Goal: Task Accomplishment & Management: Complete application form

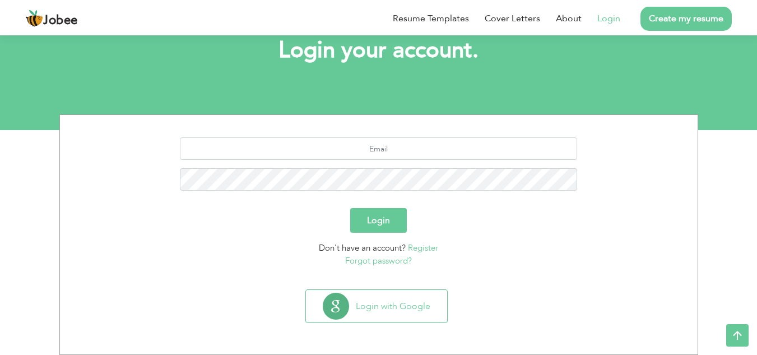
scroll to position [71, 0]
click at [487, 235] on form "Login Don't have an account? Register Forgot password?" at bounding box center [378, 201] width 621 height 129
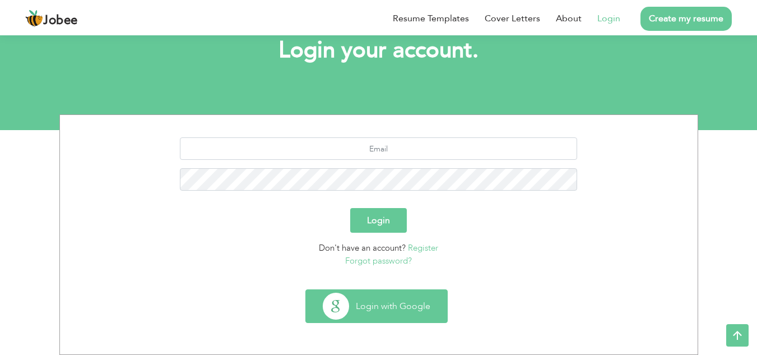
click at [370, 304] on button "Login with Google" at bounding box center [376, 306] width 141 height 32
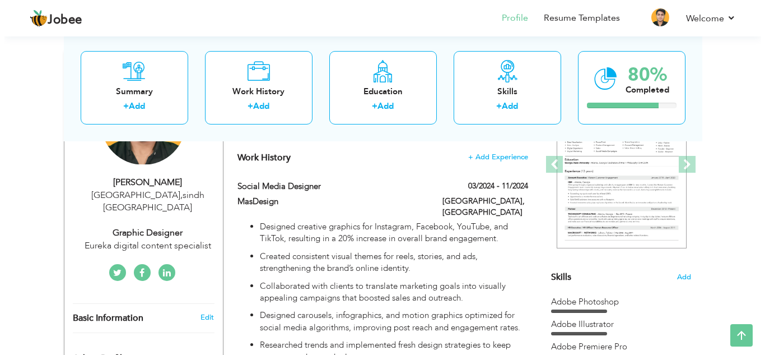
scroll to position [104, 0]
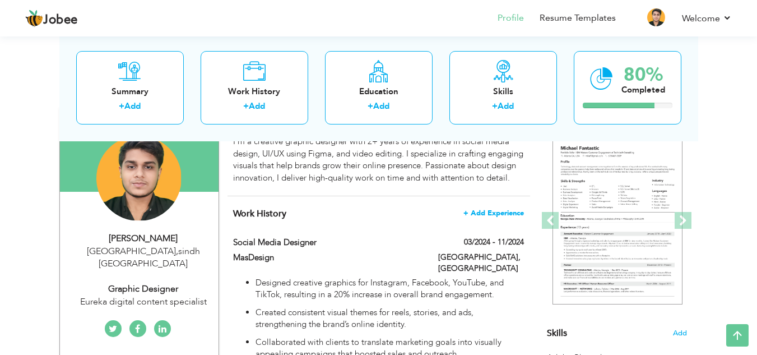
click at [483, 217] on span "+ Add Experience" at bounding box center [493, 213] width 61 height 8
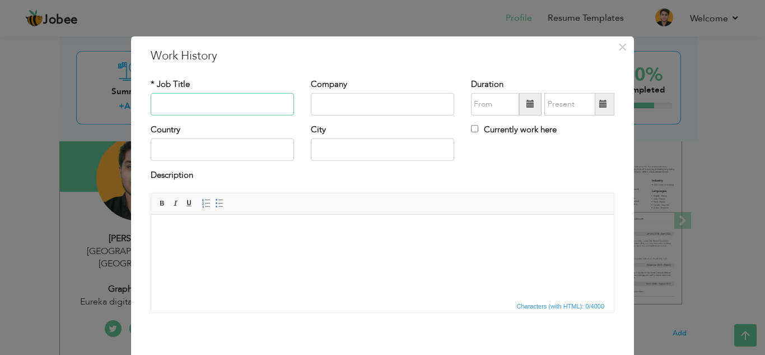
click at [252, 103] on input "text" at bounding box center [222, 104] width 143 height 22
click at [185, 102] on input "text" at bounding box center [222, 104] width 143 height 22
paste input "UI/UX Designer"
type input "UI/UX Designer"
click at [226, 75] on div "* Job Title UI/UX Designer Company Duration [GEOGRAPHIC_DATA]" at bounding box center [382, 198] width 481 height 259
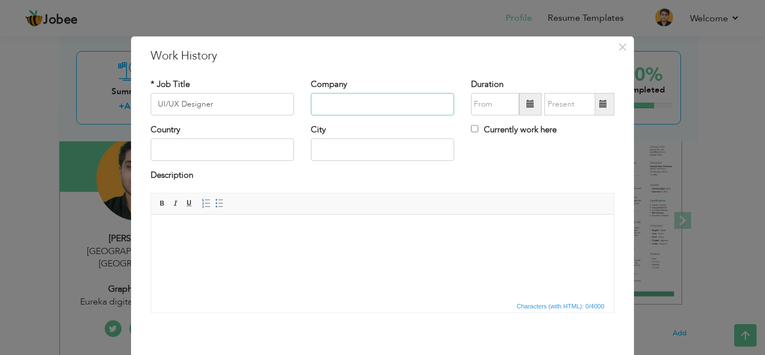
click at [375, 105] on input "text" at bounding box center [382, 104] width 143 height 22
paste input "Freelance Creative Designer"
type input "Freelance Creative Designer"
click at [416, 63] on h3 "Work History" at bounding box center [383, 55] width 464 height 17
click at [528, 104] on span at bounding box center [531, 104] width 8 height 8
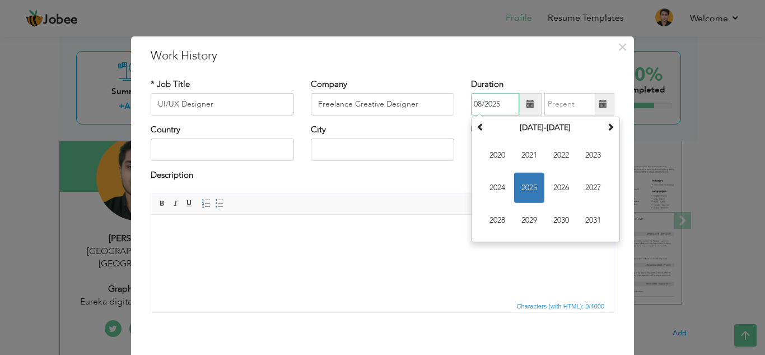
click at [523, 184] on span "2025" at bounding box center [529, 188] width 30 height 30
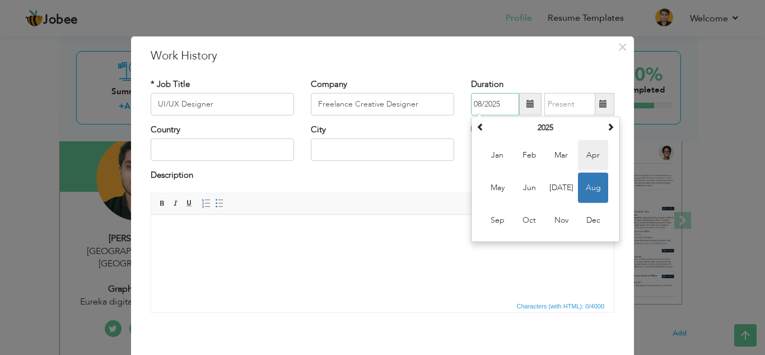
click at [589, 154] on span "Apr" at bounding box center [593, 155] width 30 height 30
type input "04/2025"
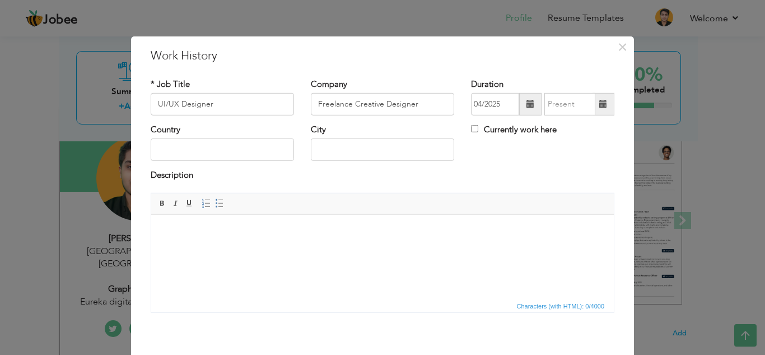
click at [601, 105] on span at bounding box center [604, 104] width 8 height 8
type input "08/2025"
click at [519, 99] on span at bounding box center [530, 104] width 22 height 22
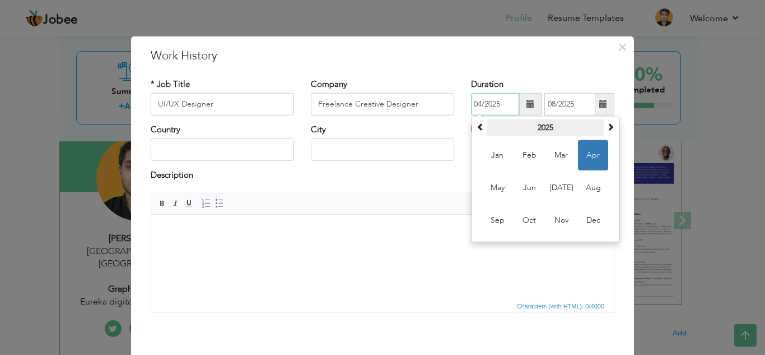
click at [542, 129] on th "2025" at bounding box center [545, 127] width 117 height 17
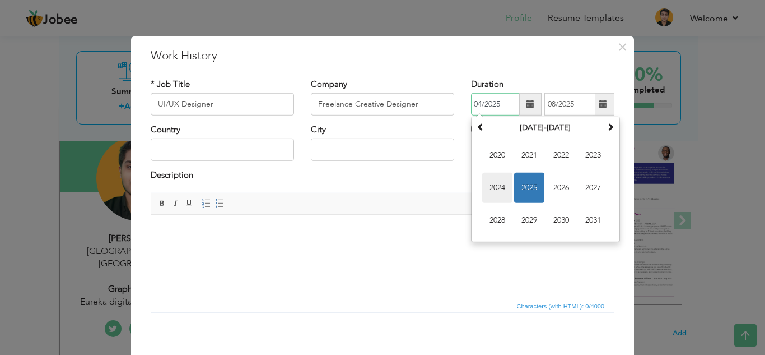
click at [496, 187] on span "2024" at bounding box center [497, 188] width 30 height 30
click at [495, 217] on span "Sep" at bounding box center [497, 220] width 30 height 30
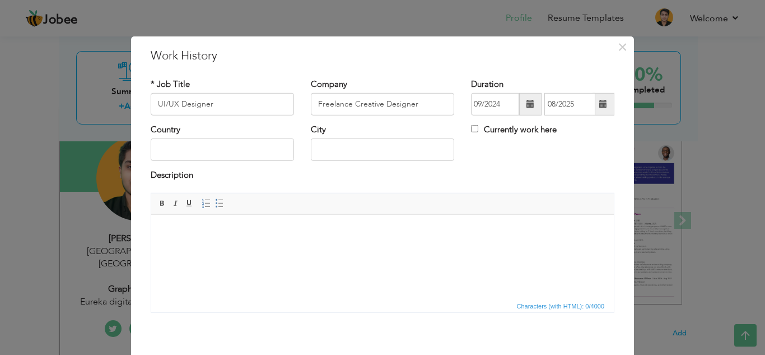
click at [600, 101] on span at bounding box center [604, 104] width 8 height 8
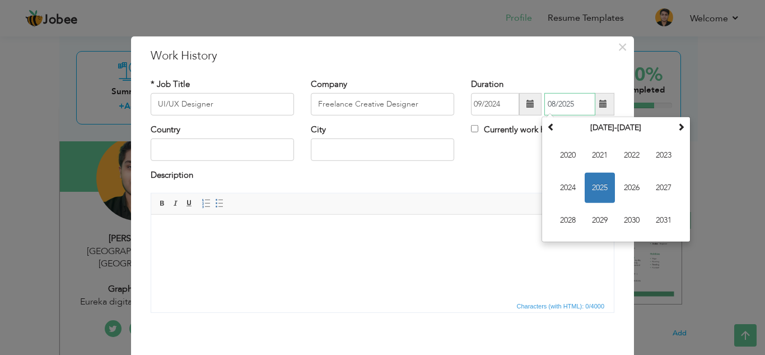
click at [596, 187] on span "2025" at bounding box center [600, 188] width 30 height 30
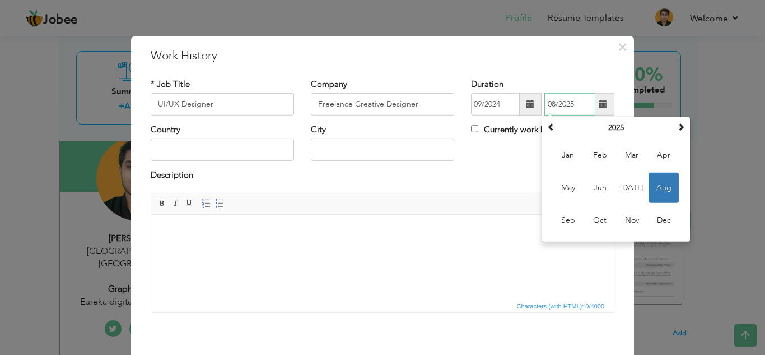
click at [667, 183] on span "Aug" at bounding box center [664, 188] width 30 height 30
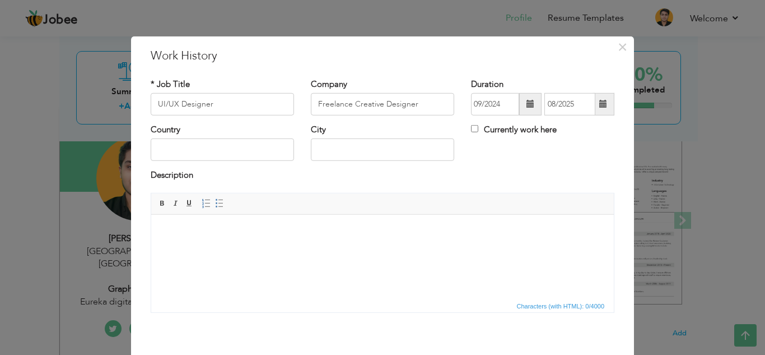
click at [527, 103] on span at bounding box center [531, 104] width 8 height 8
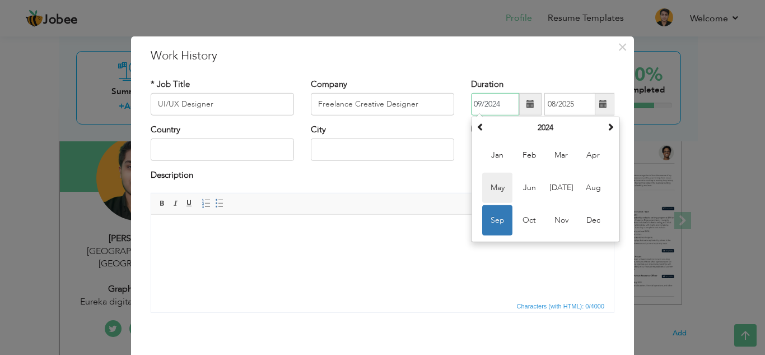
click at [493, 185] on span "May" at bounding box center [497, 188] width 30 height 30
type input "05/2024"
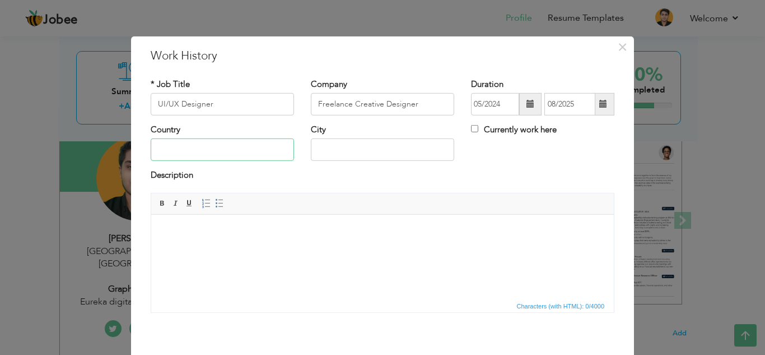
click at [259, 154] on input "text" at bounding box center [222, 149] width 143 height 22
type input "[GEOGRAPHIC_DATA]"
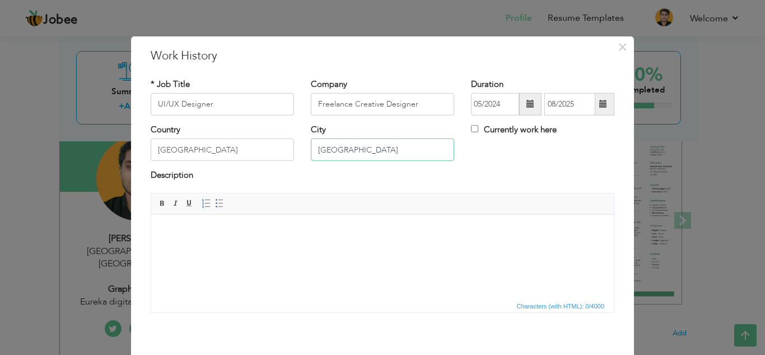
type input "[GEOGRAPHIC_DATA]"
click at [254, 175] on div "Description" at bounding box center [383, 176] width 464 height 15
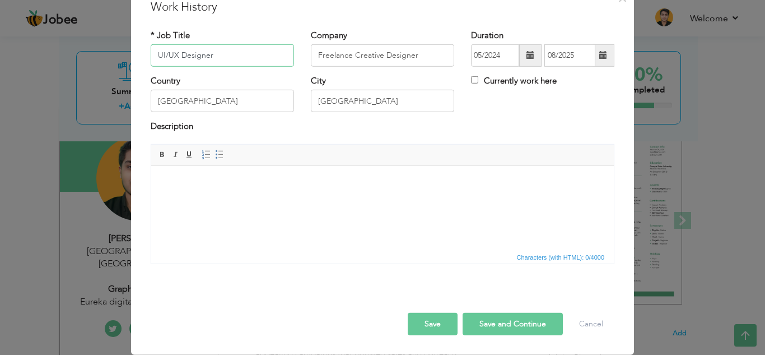
click at [237, 61] on input "UI/UX Designer" at bounding box center [222, 55] width 143 height 22
click at [238, 196] on html at bounding box center [382, 182] width 463 height 34
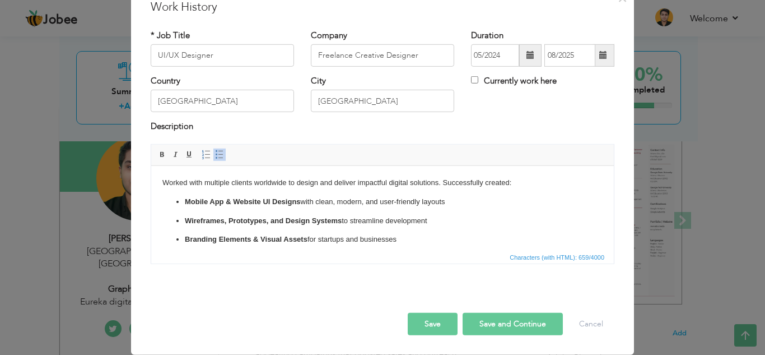
scroll to position [45, 0]
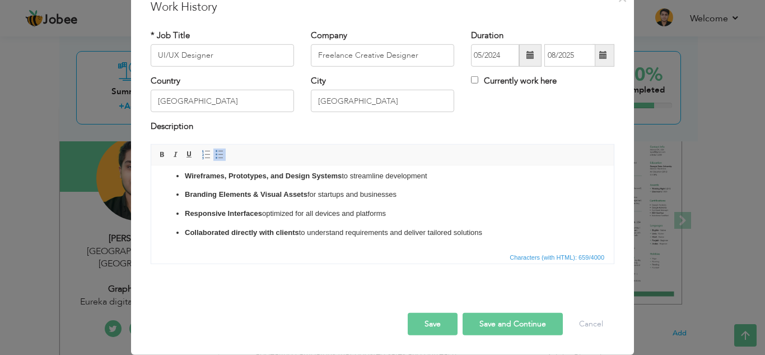
click at [426, 322] on button "Save" at bounding box center [433, 324] width 50 height 22
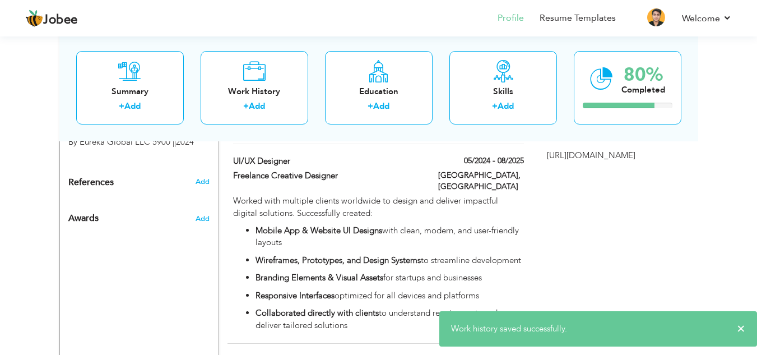
scroll to position [608, 0]
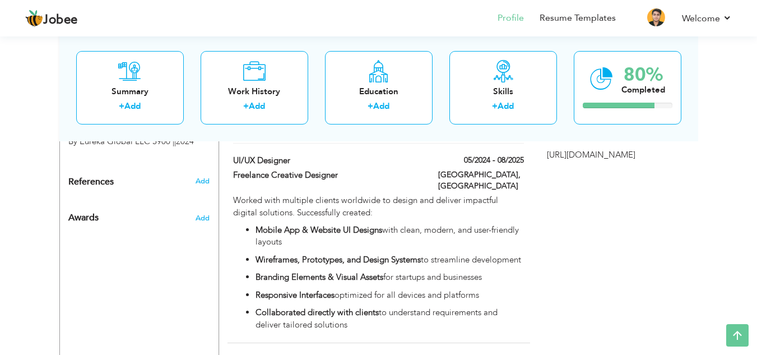
drag, startPoint x: 310, startPoint y: 171, endPoint x: 310, endPoint y: 138, distance: 33.6
drag, startPoint x: 282, startPoint y: 152, endPoint x: 279, endPoint y: 122, distance: 30.4
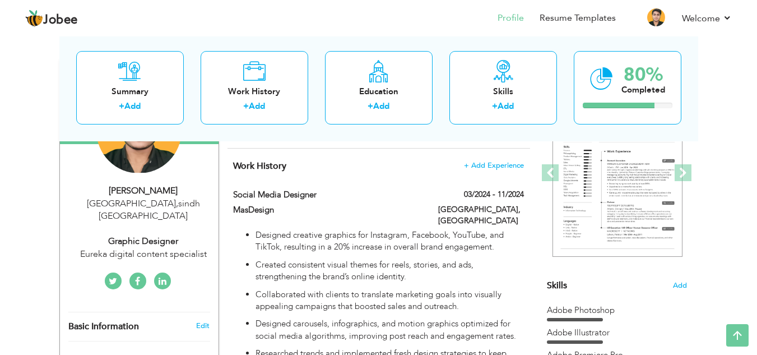
scroll to position [0, 0]
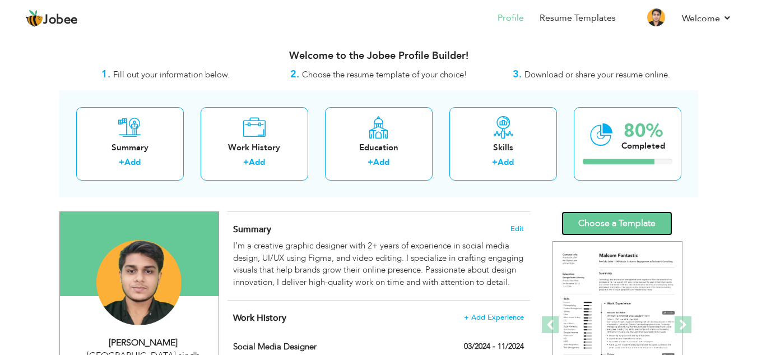
click at [652, 222] on link "Choose a Template" at bounding box center [616, 223] width 111 height 24
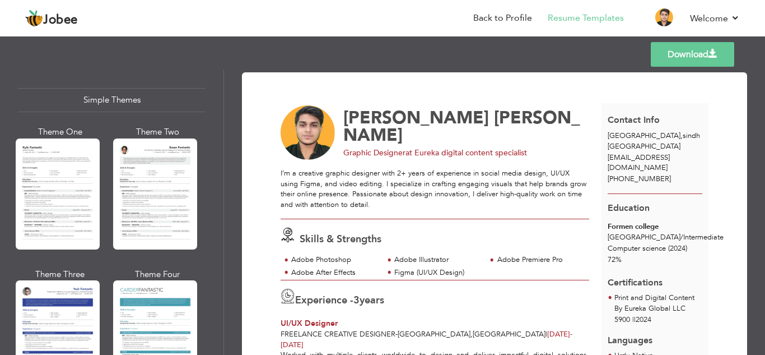
scroll to position [1999, 0]
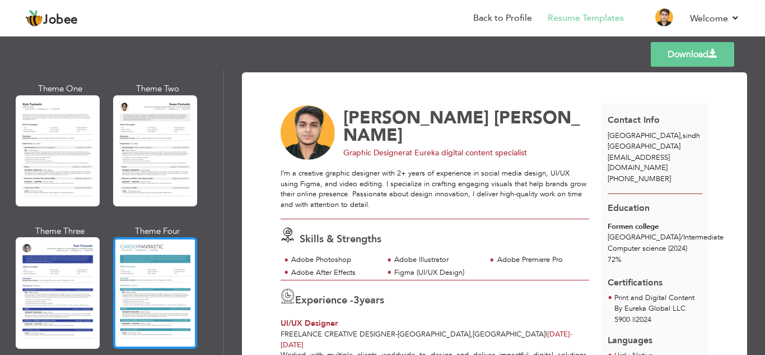
click at [147, 240] on div at bounding box center [155, 292] width 84 height 111
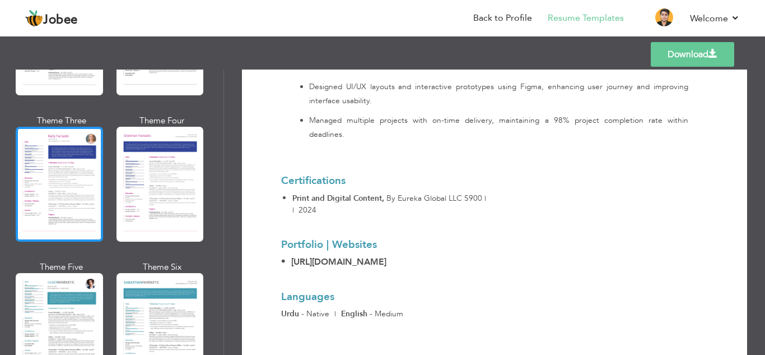
scroll to position [1495, 0]
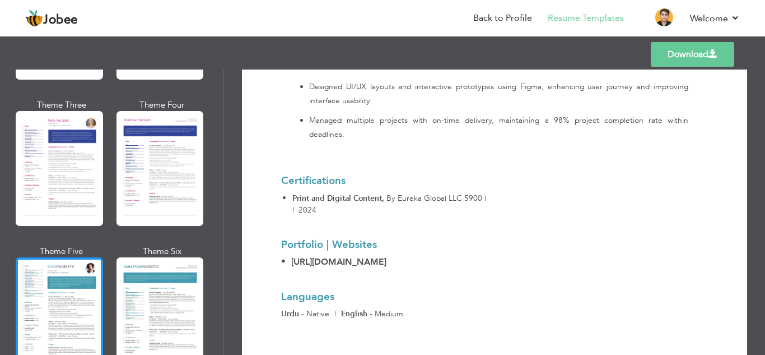
click at [58, 257] on div at bounding box center [59, 314] width 87 height 115
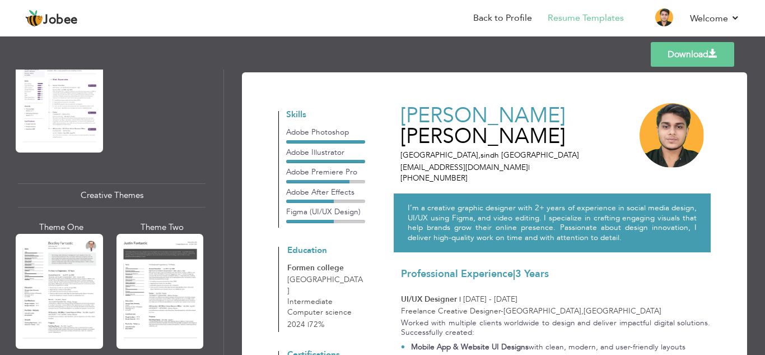
scroll to position [1159, 0]
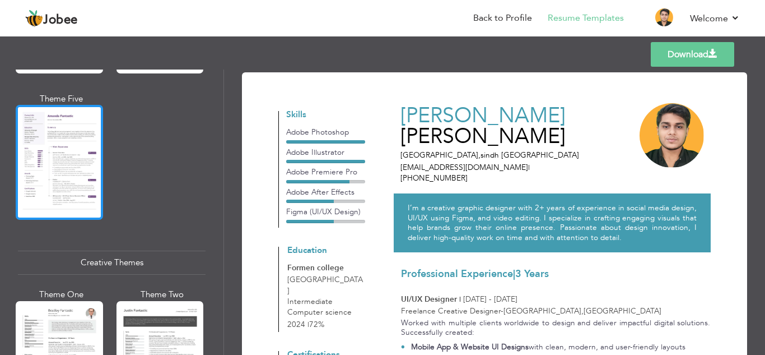
click at [81, 167] on div at bounding box center [59, 162] width 87 height 115
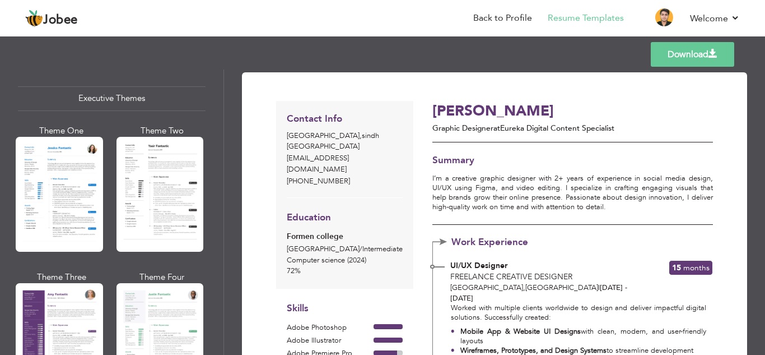
scroll to position [766, 0]
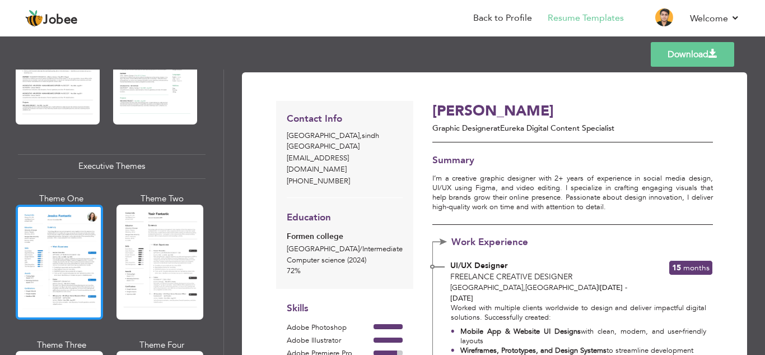
click at [71, 225] on div at bounding box center [59, 262] width 87 height 115
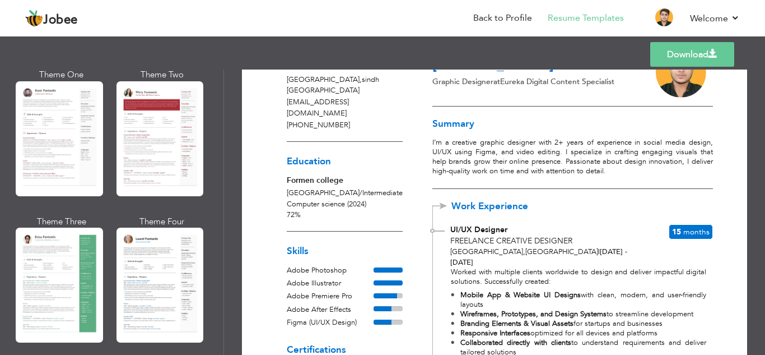
scroll to position [38, 0]
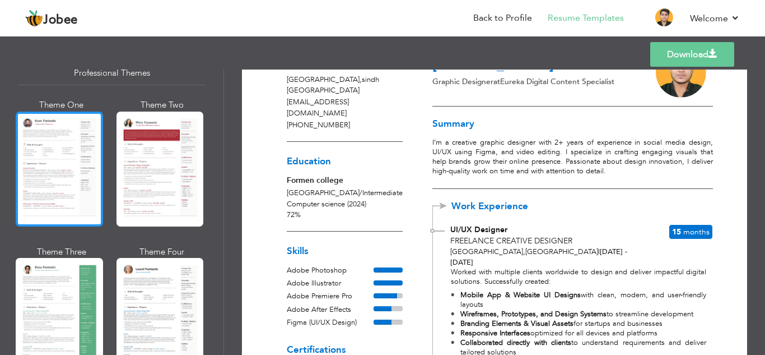
click at [85, 188] on div at bounding box center [59, 168] width 87 height 115
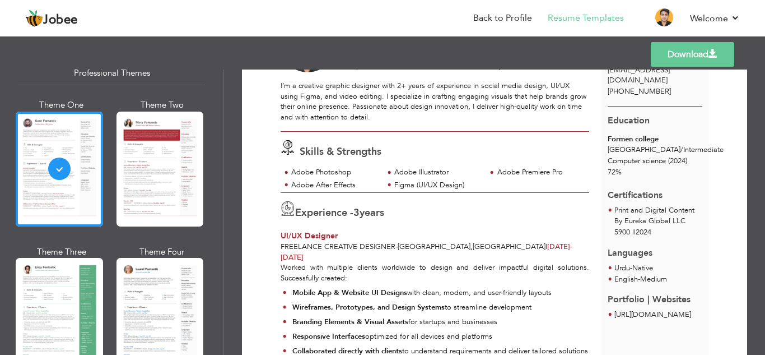
scroll to position [0, 0]
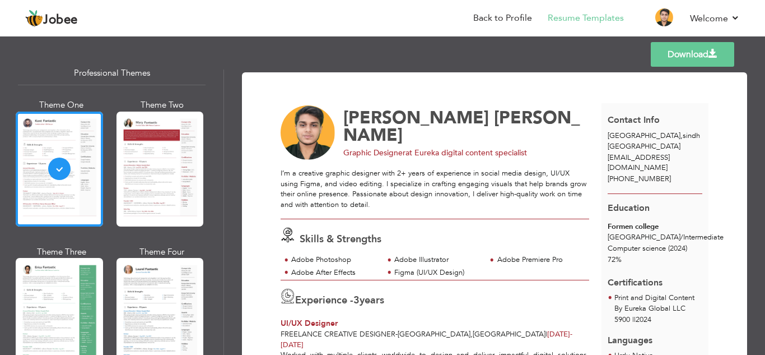
click at [693, 59] on link "Download" at bounding box center [692, 54] width 83 height 25
